Goal: Task Accomplishment & Management: Manage account settings

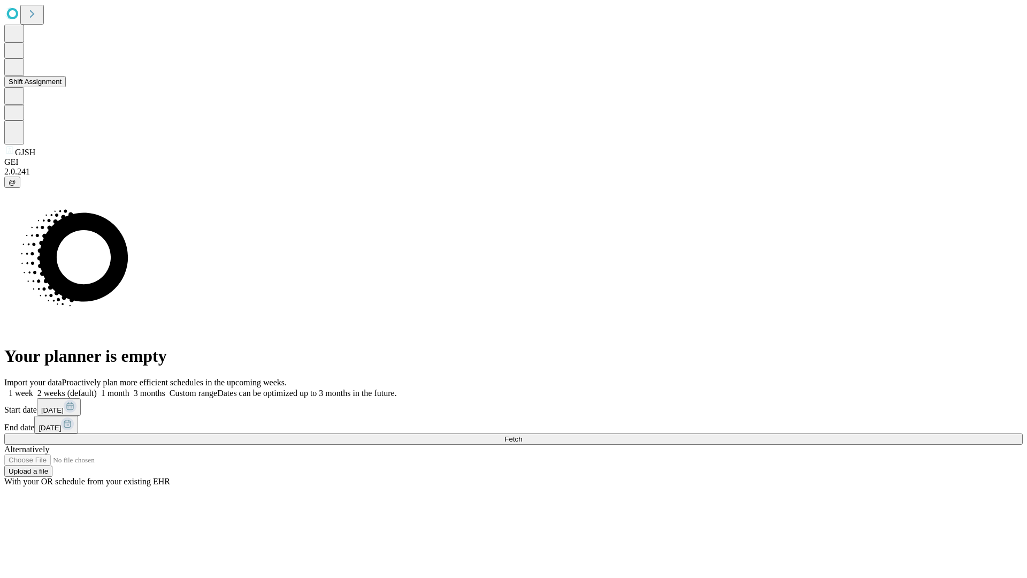
click at [66, 87] on button "Shift Assignment" at bounding box center [35, 81] width 62 height 11
